Goal: Task Accomplishment & Management: Manage account settings

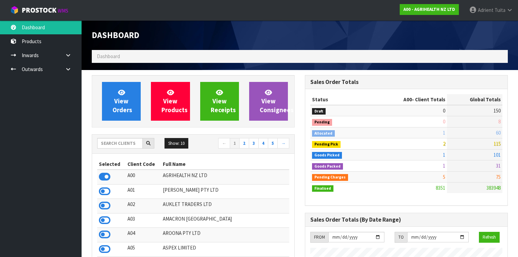
scroll to position [513, 213]
type input "N04"
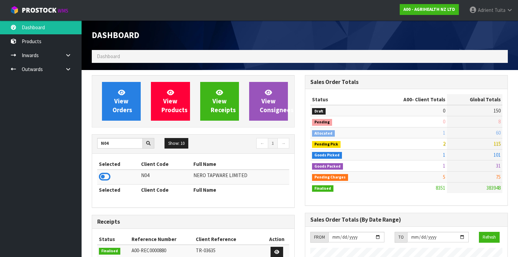
click at [111, 172] on td at bounding box center [118, 177] width 42 height 15
click at [107, 175] on icon at bounding box center [105, 177] width 12 height 10
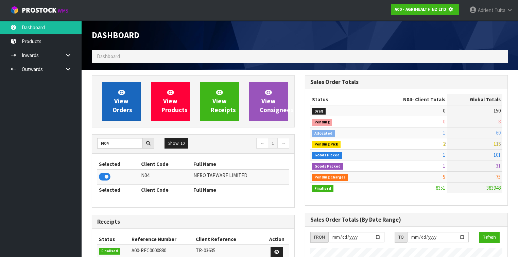
scroll to position [422, 213]
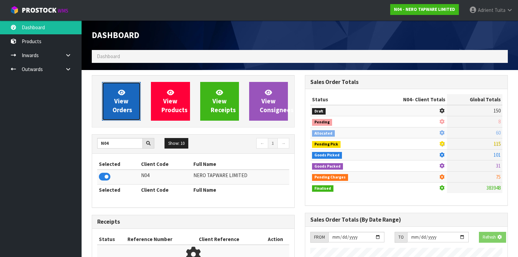
click at [121, 103] on span "View Orders" at bounding box center [123, 100] width 20 height 25
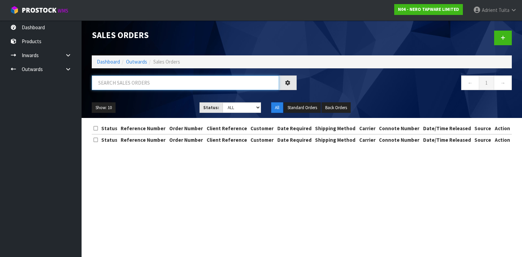
click at [126, 80] on input "text" at bounding box center [185, 82] width 187 height 15
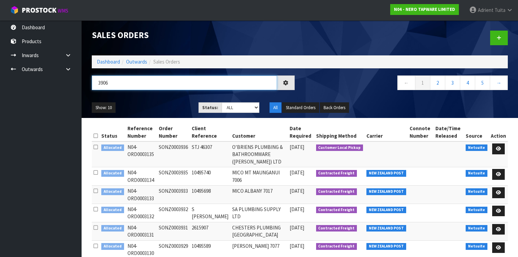
type input "3906"
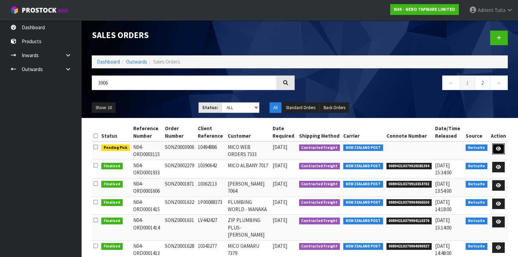
click at [498, 147] on icon at bounding box center [498, 149] width 5 height 4
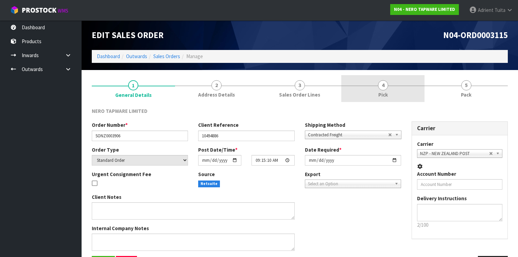
click at [392, 87] on link "4 Pick" at bounding box center [382, 88] width 83 height 27
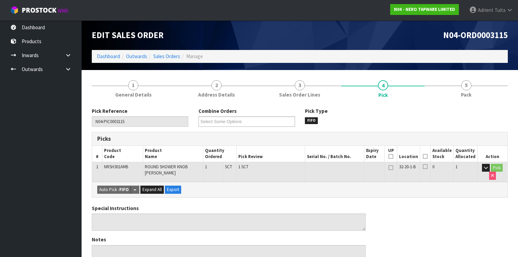
click at [427, 156] on icon at bounding box center [425, 156] width 5 height 0
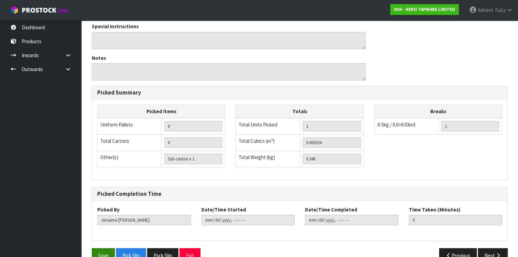
scroll to position [220, 0]
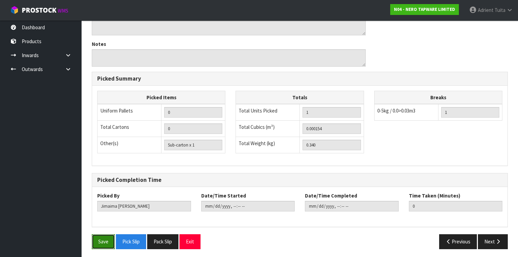
click at [106, 245] on button "Save" at bounding box center [103, 241] width 23 height 15
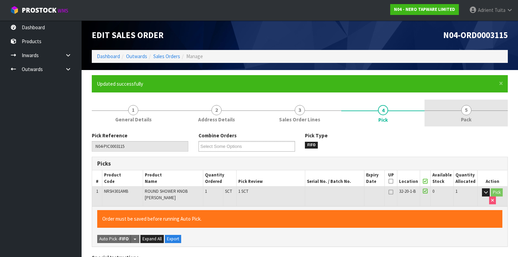
type input "[PERSON_NAME]"
type input "[DATE]T16:08:47"
click at [479, 102] on link "5 Pack" at bounding box center [466, 113] width 83 height 27
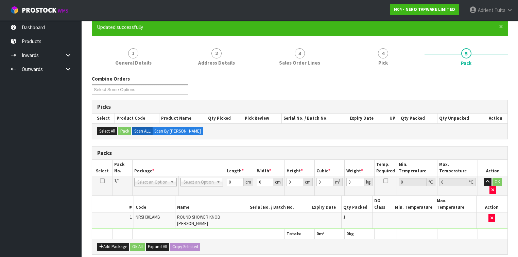
scroll to position [136, 0]
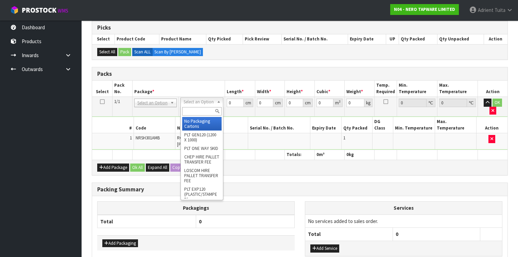
click at [193, 108] on input "text" at bounding box center [201, 111] width 39 height 8
type input "00"
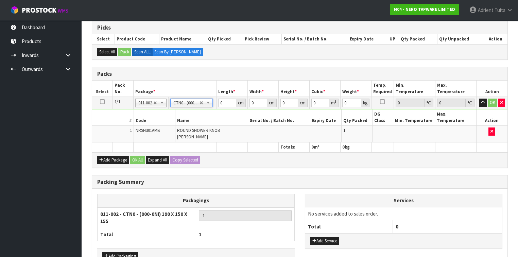
type input "19"
type input "15"
type input "15.5"
type input "0.004417"
type input "0.54"
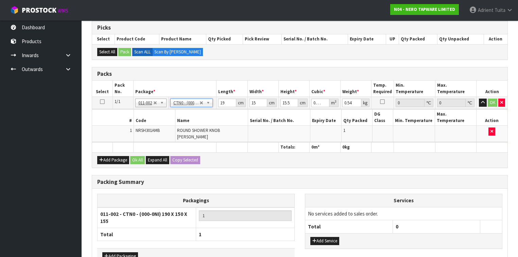
click at [220, 97] on td "19 cm" at bounding box center [232, 103] width 31 height 12
click at [219, 104] on input "19" at bounding box center [227, 103] width 18 height 8
type input "1"
type input "0.000233"
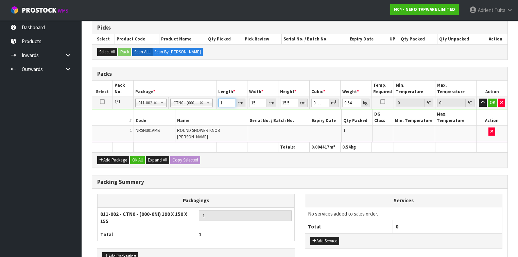
type input "16"
type input "0.00372"
type input "16"
type input "1"
type input "0.000248"
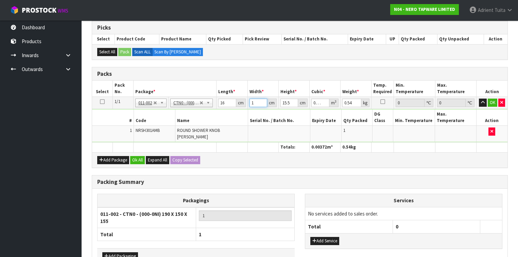
type input "15"
type input "0.00372"
type input "1"
type input "0.00024"
type input "11"
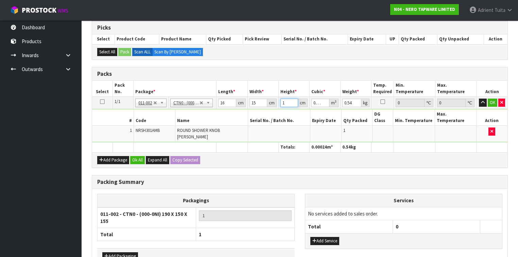
type input "0.00264"
type input "11"
type input "1"
click at [493, 101] on button "OK" at bounding box center [493, 103] width 10 height 8
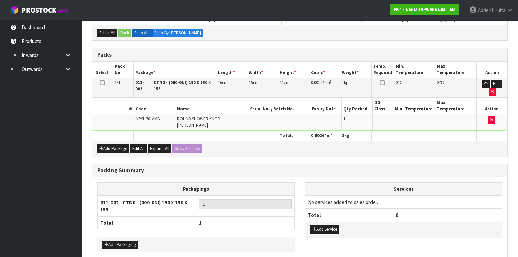
scroll to position [170, 0]
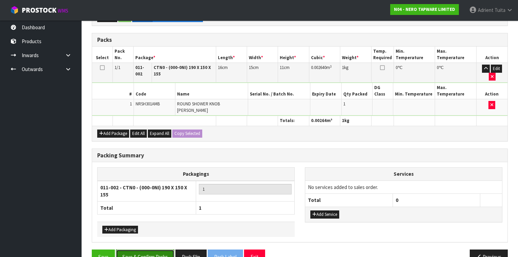
click at [137, 250] on button "Save & Confirm Packs" at bounding box center [145, 257] width 58 height 15
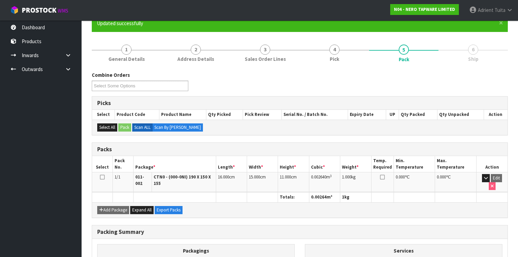
scroll to position [133, 0]
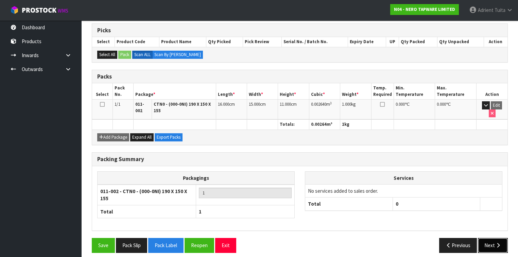
click at [485, 238] on button "Next" at bounding box center [493, 245] width 30 height 15
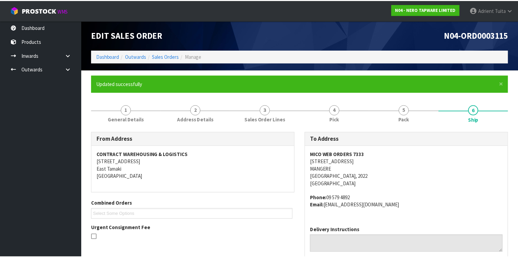
scroll to position [190, 0]
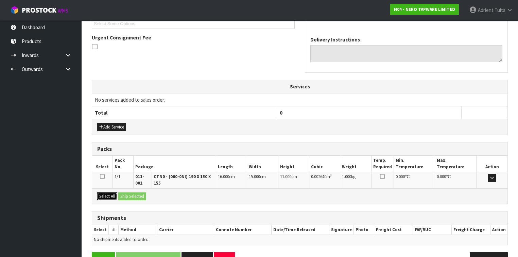
click at [106, 193] on button "Select All" at bounding box center [107, 196] width 20 height 8
click at [126, 195] on button "Ship Selected" at bounding box center [132, 196] width 28 height 8
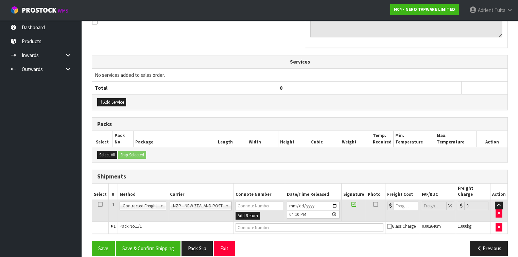
scroll to position [216, 0]
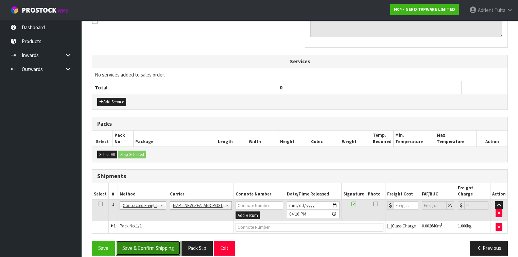
click at [164, 241] on button "Save & Confirm Shipping" at bounding box center [148, 248] width 65 height 15
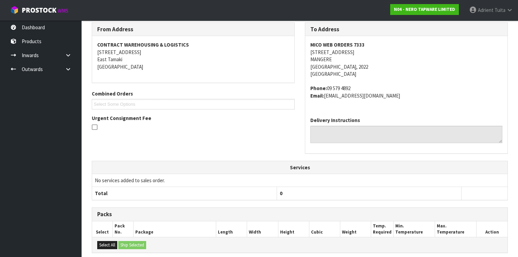
scroll to position [206, 0]
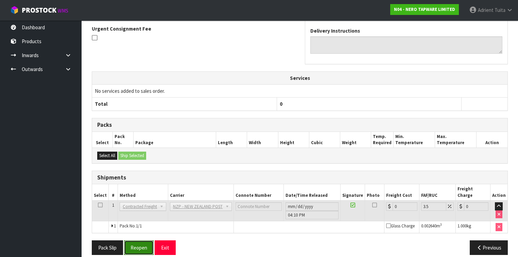
click at [135, 240] on button "Reopen" at bounding box center [139, 247] width 30 height 15
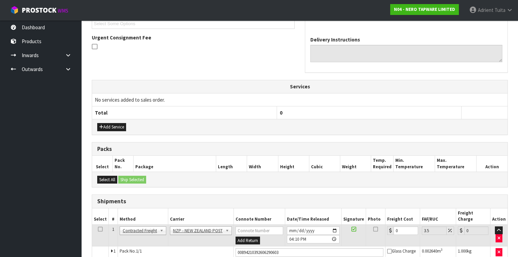
scroll to position [222, 0]
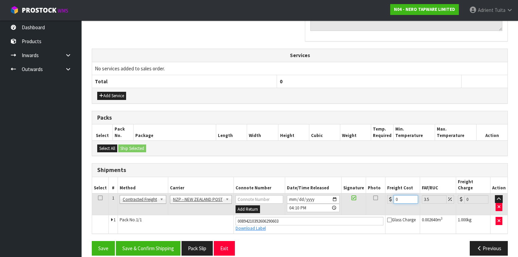
click at [398, 195] on input "0" at bounding box center [406, 199] width 24 height 8
type input "4"
type input "4.14"
type input "4.3"
type input "4.45"
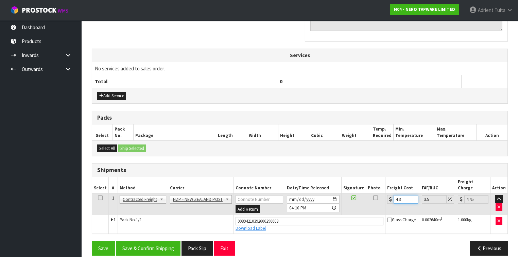
type input "4.33"
type input "4.48"
type input "4.33"
click at [140, 241] on button "Save & Confirm Shipping" at bounding box center [148, 248] width 65 height 15
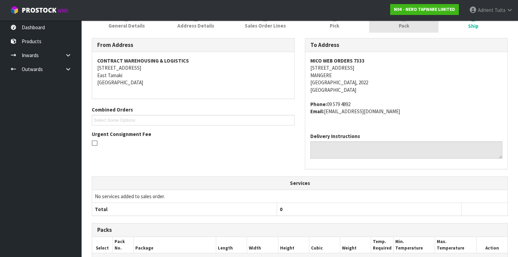
scroll to position [0, 0]
